Goal: Task Accomplishment & Management: Use online tool/utility

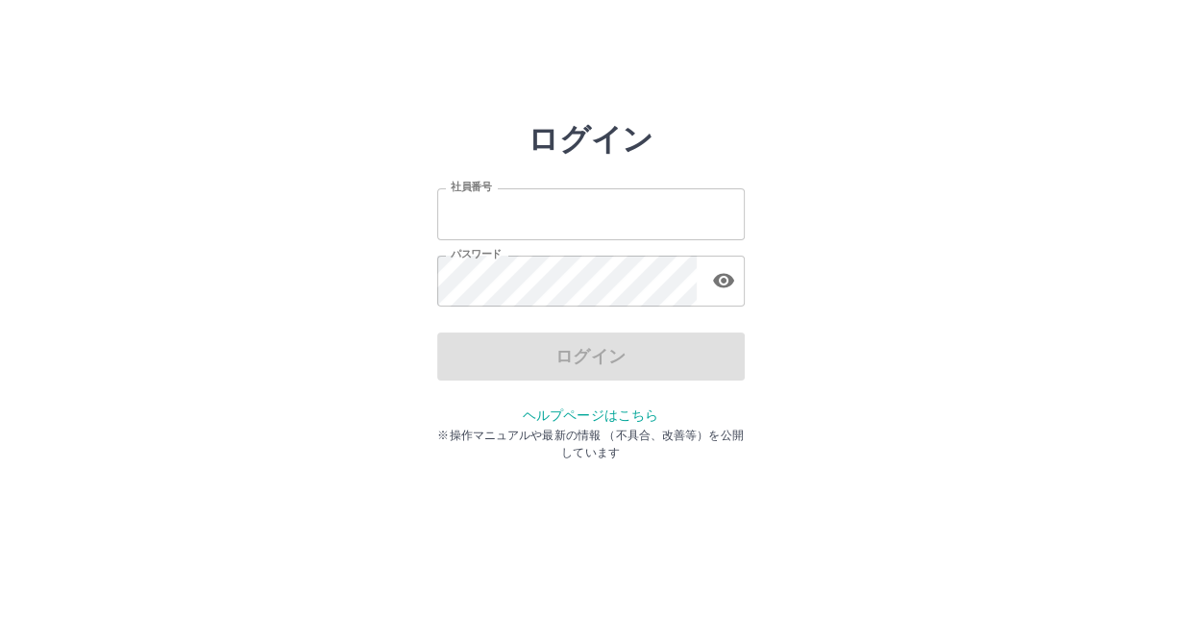
type input "*******"
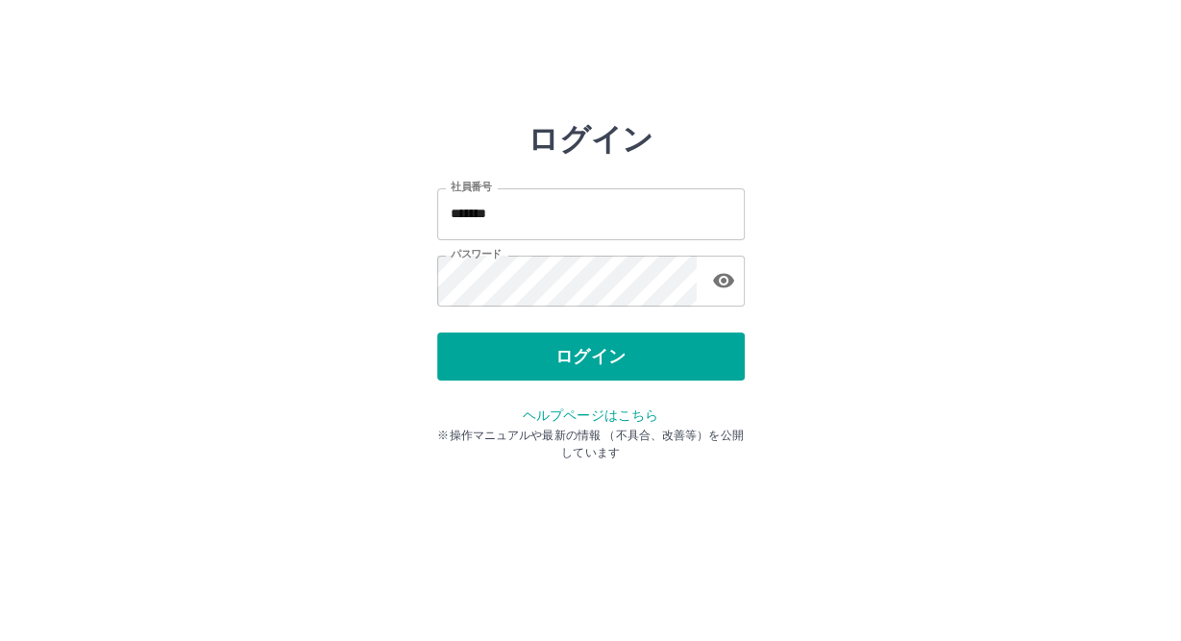
click at [509, 363] on div "ログイン" at bounding box center [590, 356] width 307 height 48
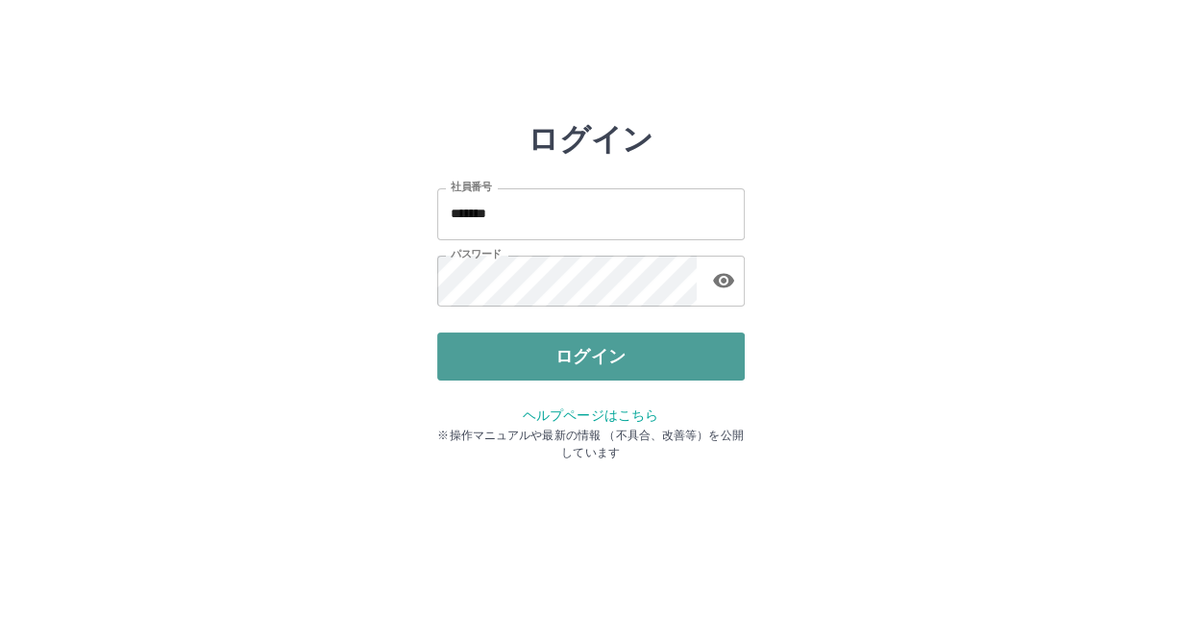
click at [526, 364] on button "ログイン" at bounding box center [590, 356] width 307 height 48
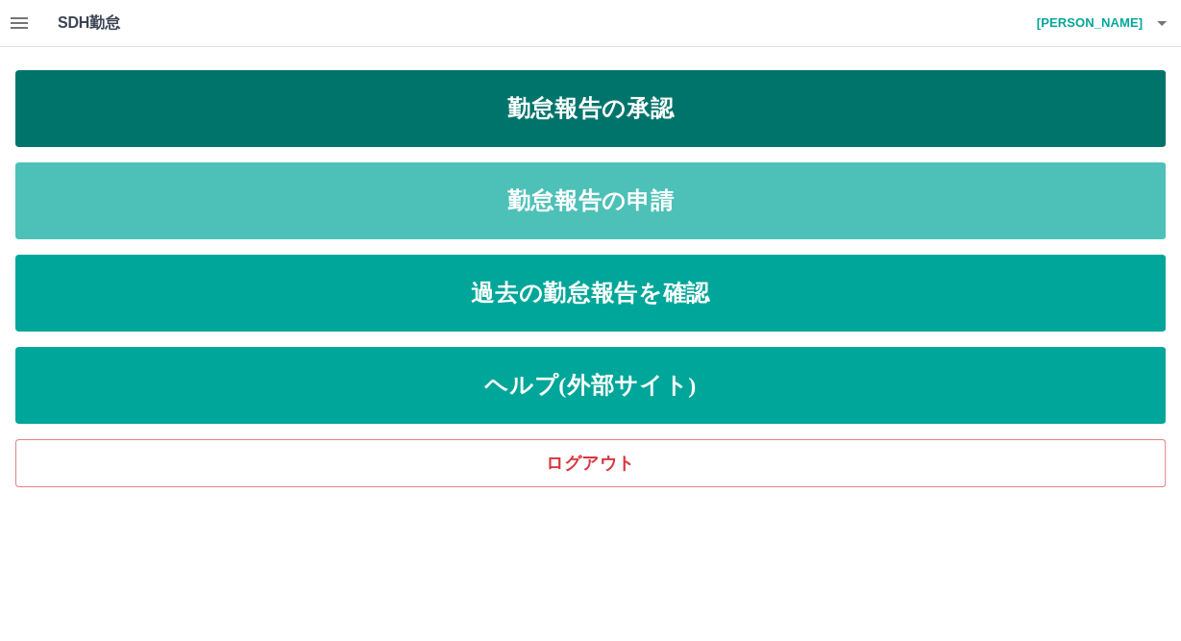
drag, startPoint x: 625, startPoint y: 188, endPoint x: 440, endPoint y: 130, distance: 193.6
click at [440, 130] on div "勤怠報告の承認 勤怠報告の申請 過去の勤怠報告を確認 ヘルプ(外部サイト) ログアウト" at bounding box center [590, 278] width 1150 height 417
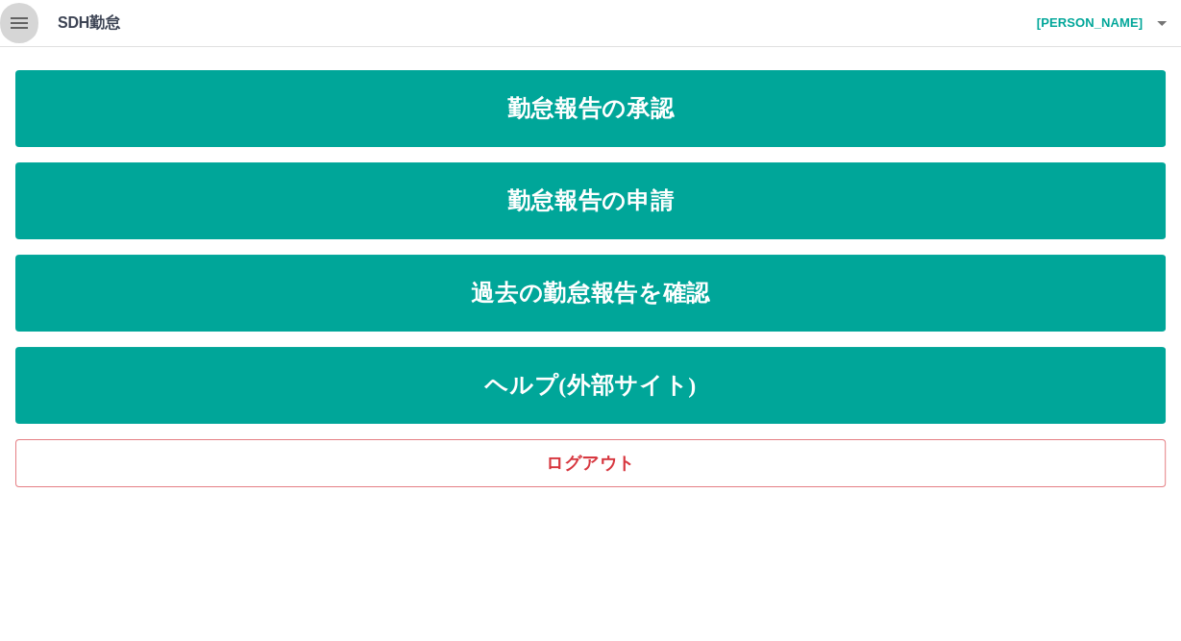
click at [11, 26] on icon "button" at bounding box center [19, 23] width 23 height 23
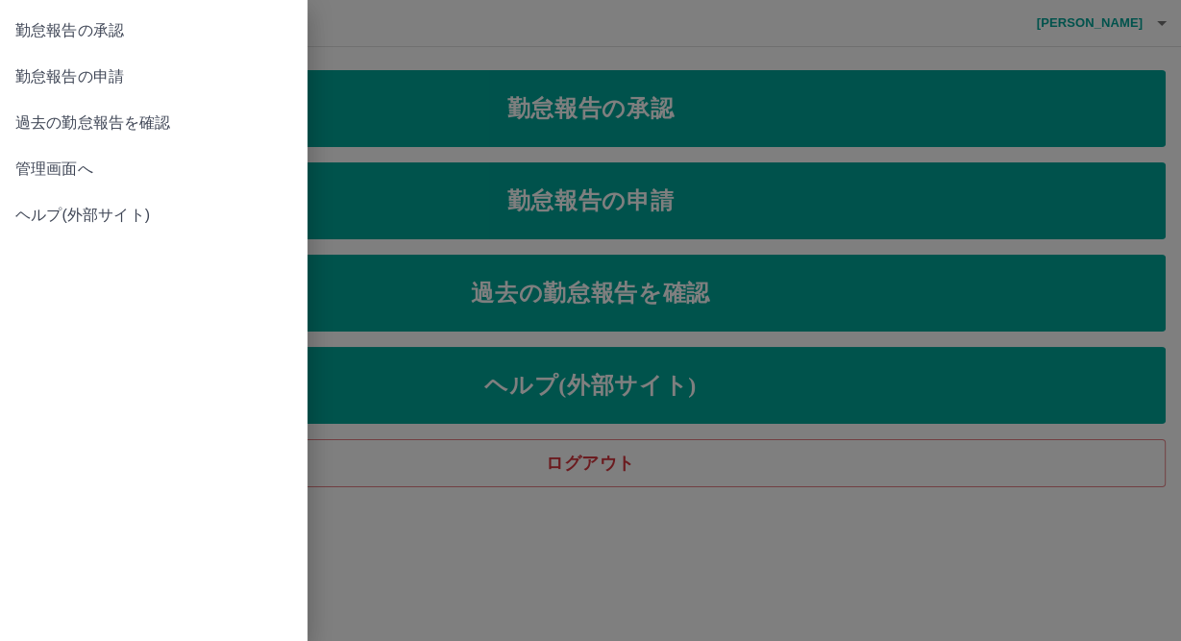
click at [1179, 41] on div at bounding box center [590, 320] width 1181 height 641
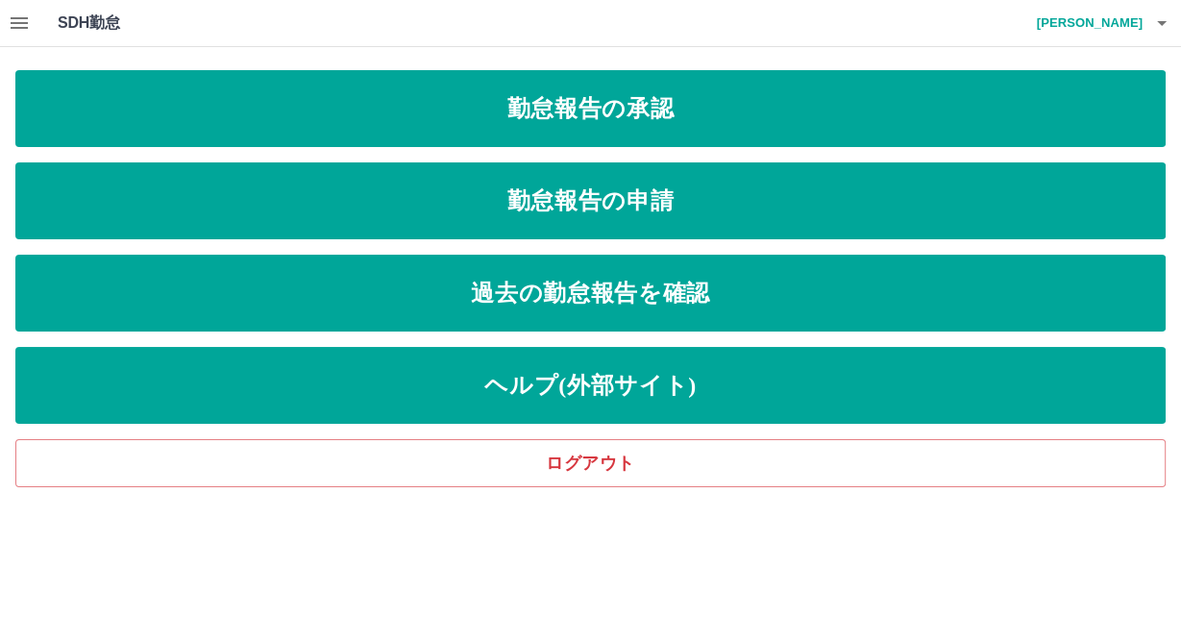
click at [25, 22] on icon "button" at bounding box center [19, 23] width 17 height 12
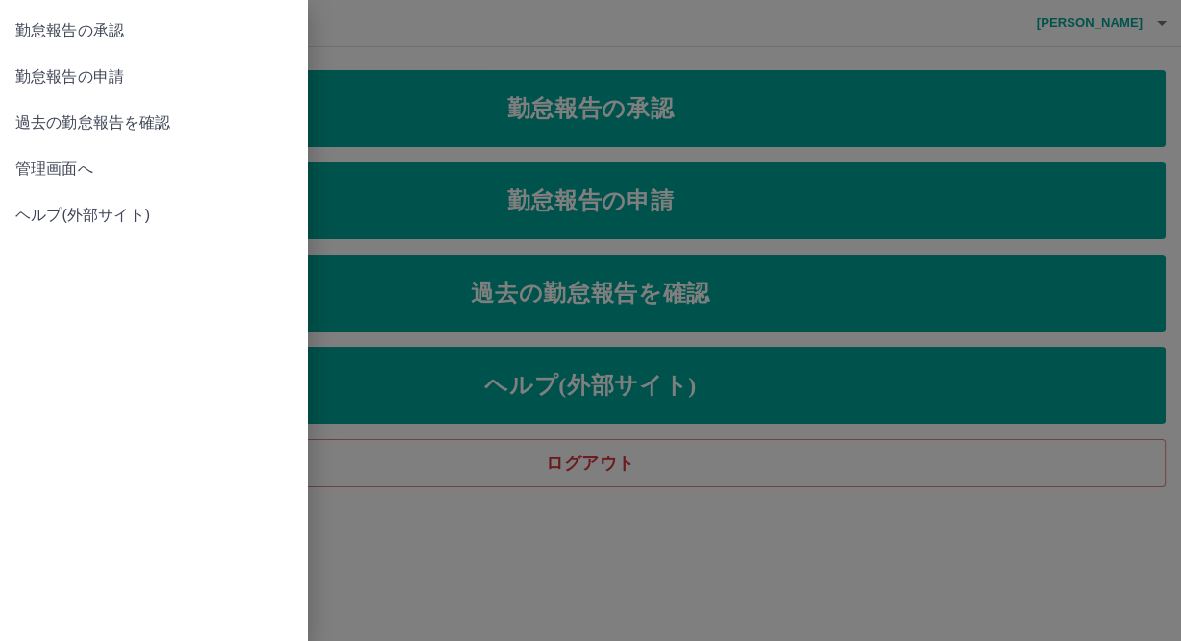
click at [88, 170] on span "管理画面へ" at bounding box center [153, 169] width 277 height 23
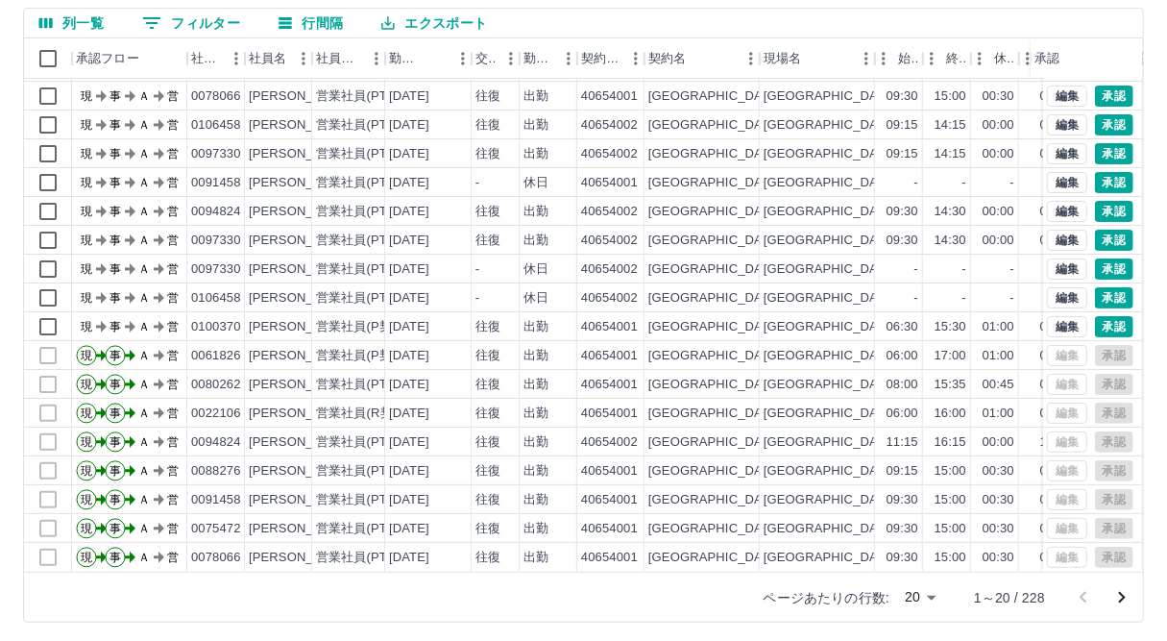
scroll to position [170, 0]
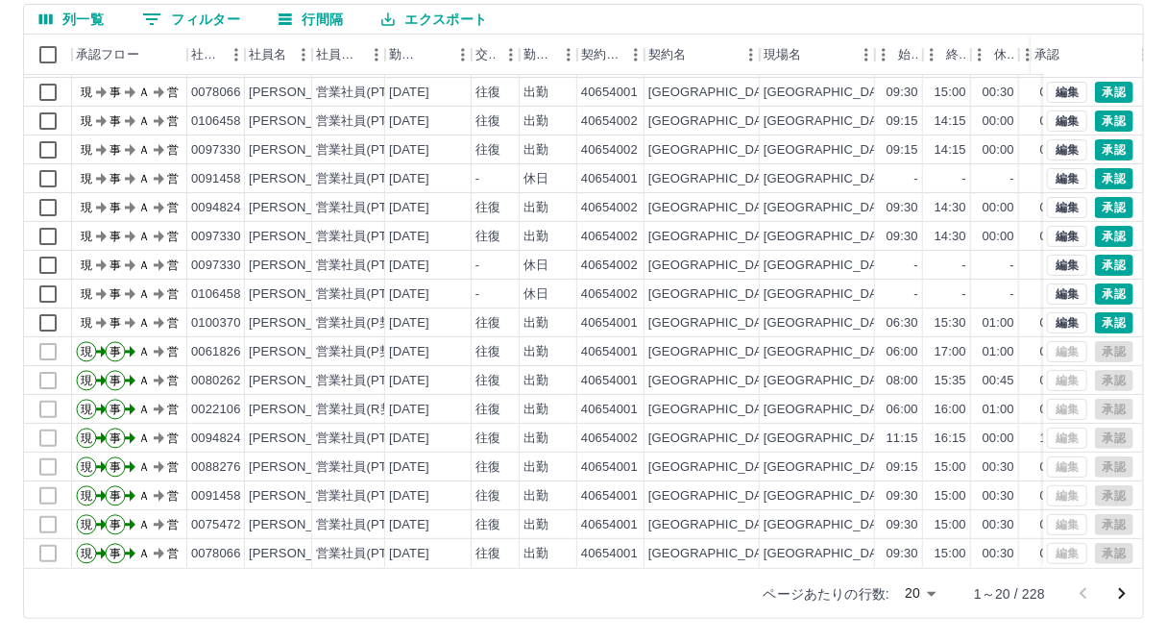
click at [1123, 592] on icon "次のページへ" at bounding box center [1122, 594] width 7 height 12
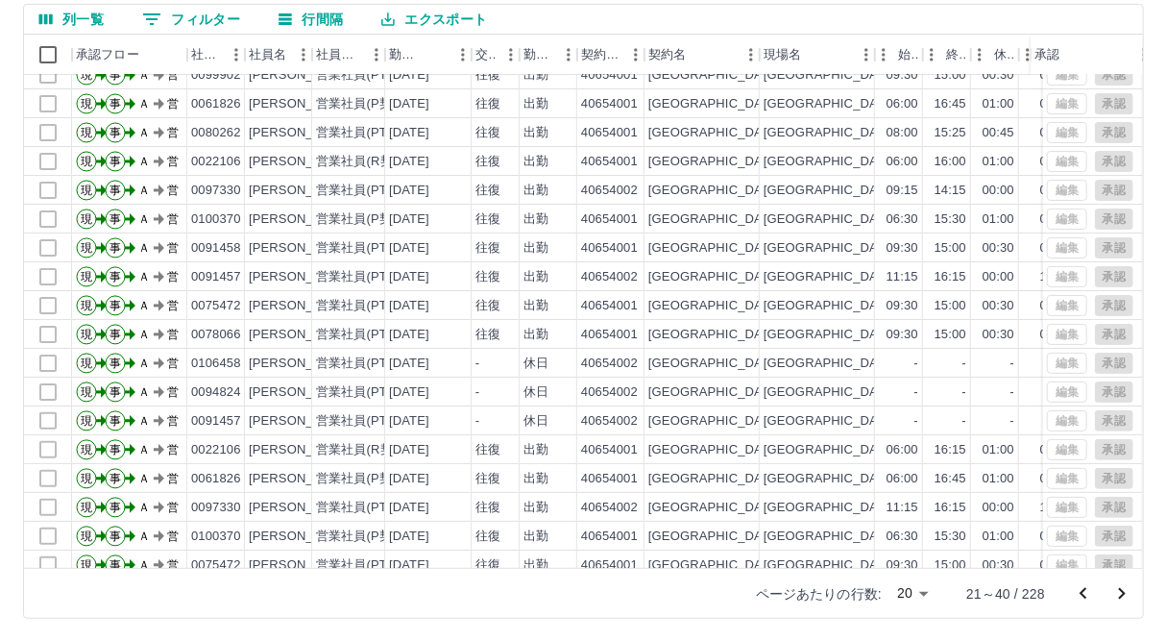
scroll to position [95, 0]
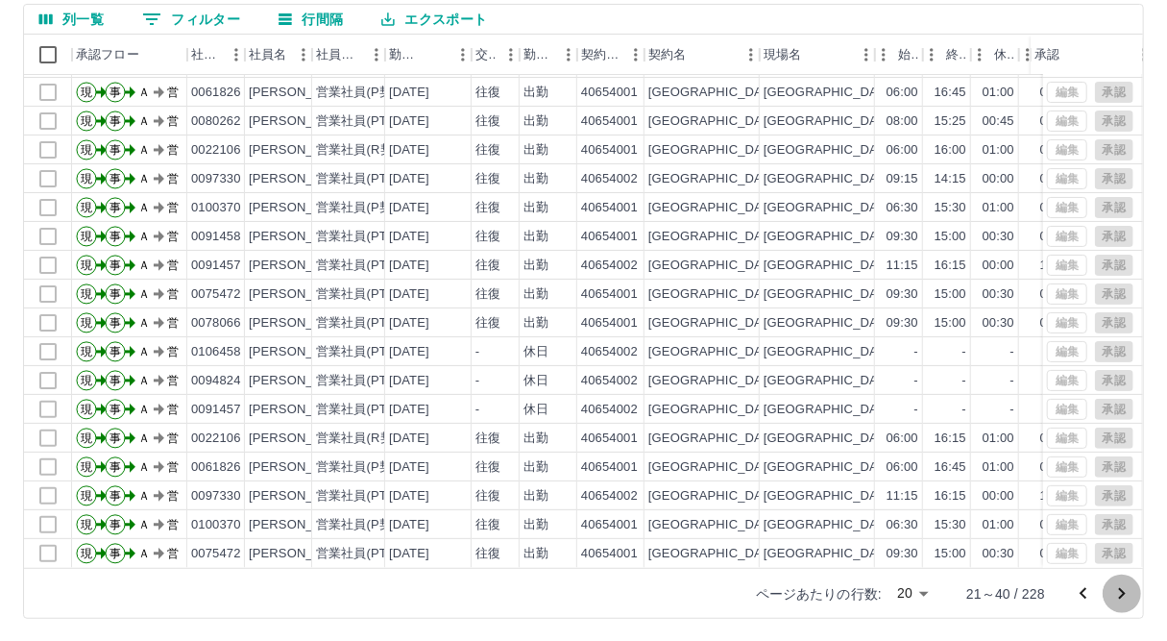
click at [1123, 597] on icon "次のページへ" at bounding box center [1122, 593] width 23 height 23
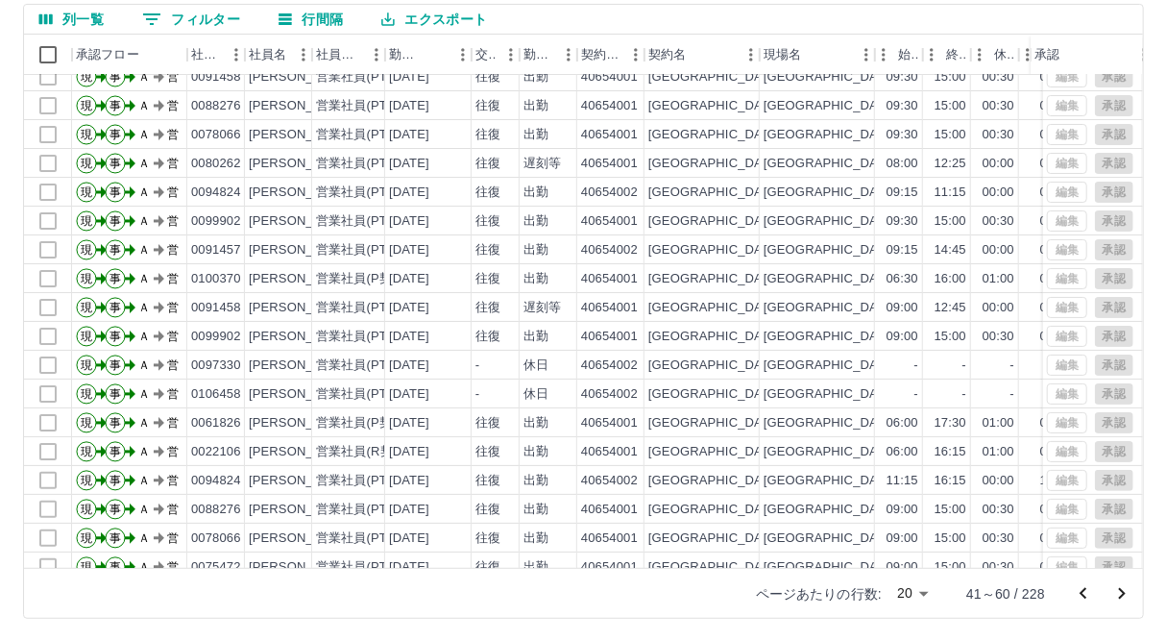
scroll to position [13, 0]
